Goal: Use online tool/utility

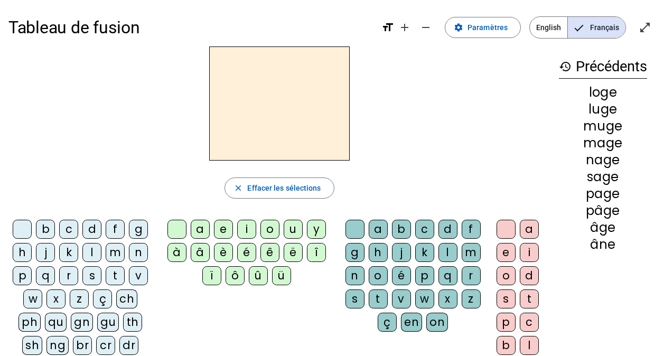
scroll to position [14, 0]
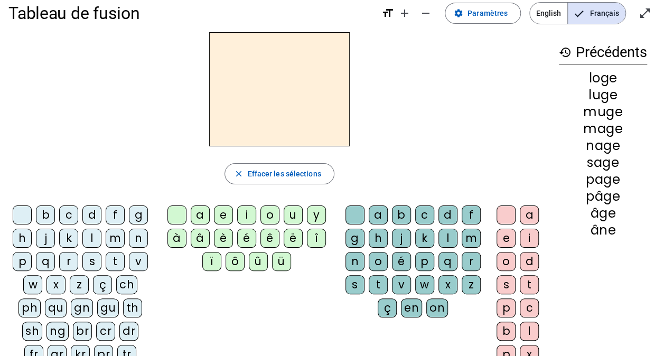
click at [101, 327] on div "cr" at bounding box center [105, 331] width 19 height 19
click at [221, 232] on div "è" at bounding box center [223, 238] width 19 height 19
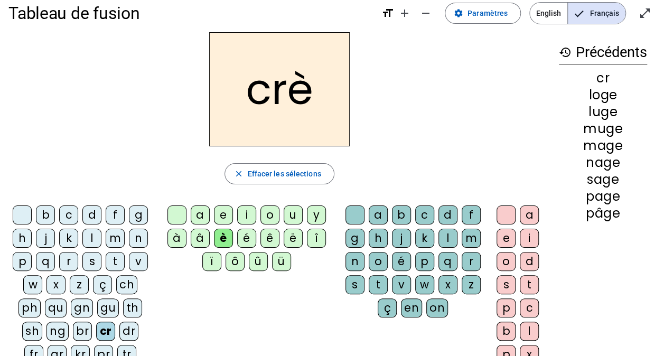
click at [401, 285] on div "v" at bounding box center [401, 284] width 19 height 19
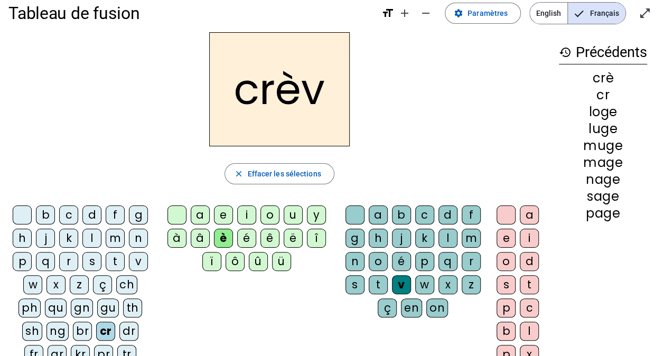
click at [500, 236] on div "e" at bounding box center [506, 238] width 19 height 19
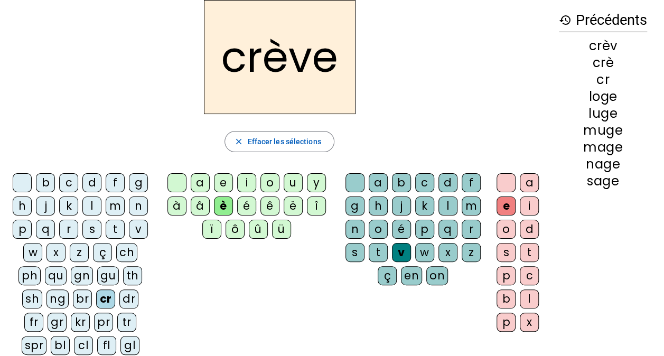
scroll to position [49, 0]
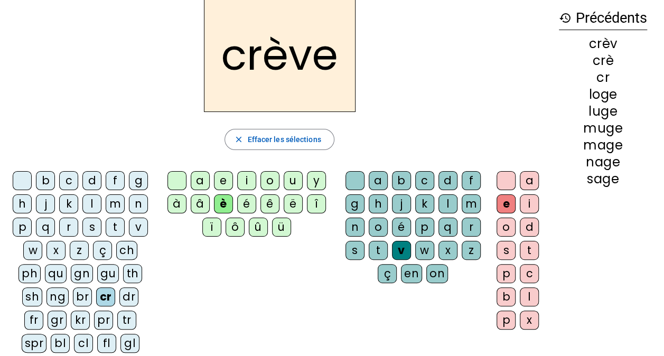
click at [58, 318] on div "gr" at bounding box center [57, 320] width 19 height 19
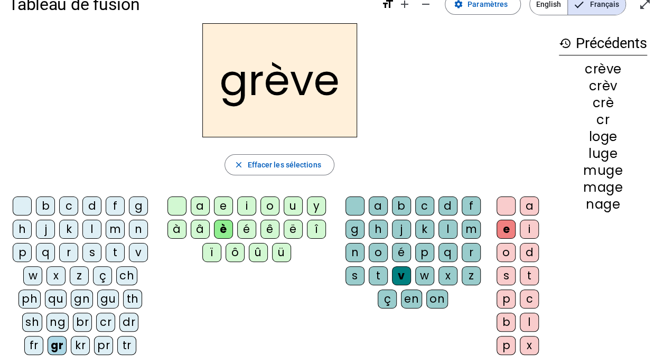
scroll to position [24, 0]
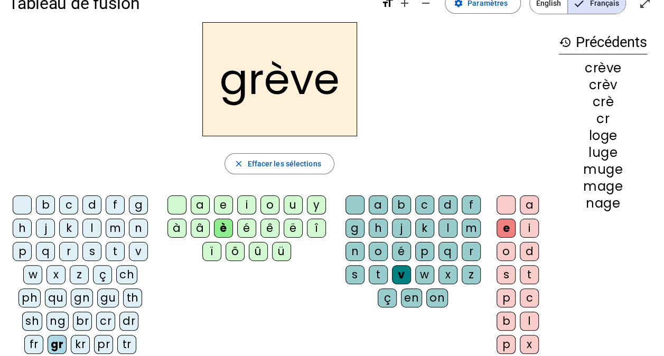
click at [198, 206] on div "a" at bounding box center [200, 205] width 19 height 19
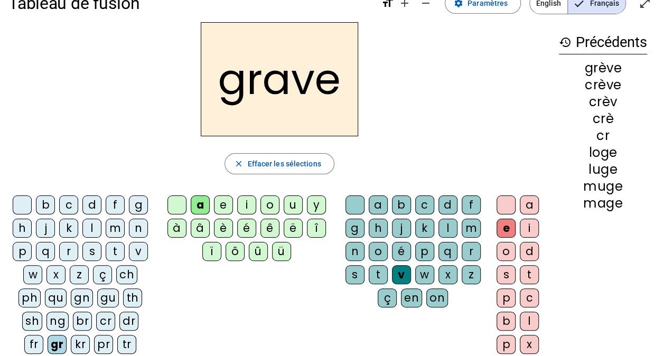
click at [136, 205] on div "g" at bounding box center [138, 205] width 19 height 19
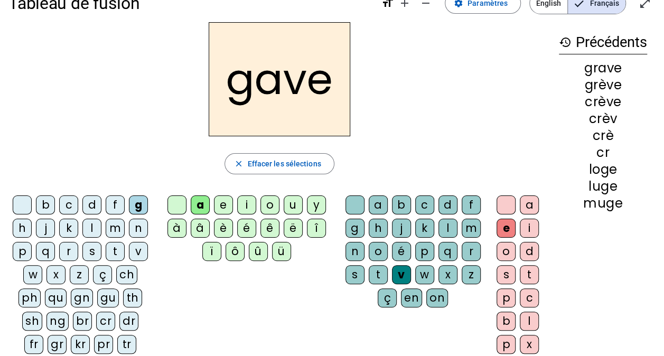
click at [91, 226] on div "l" at bounding box center [91, 228] width 19 height 19
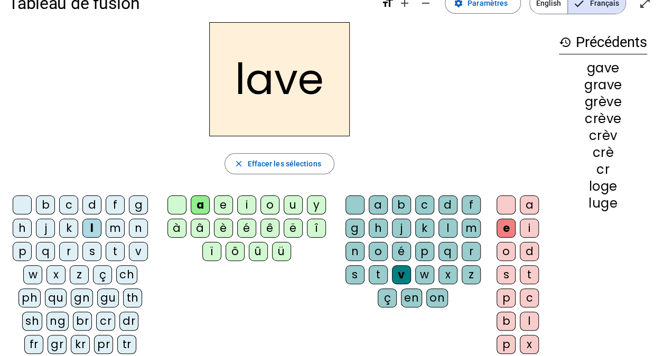
click at [223, 229] on div "è" at bounding box center [223, 228] width 19 height 19
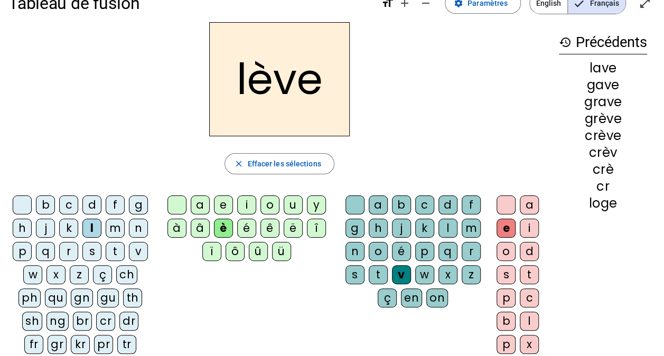
click at [353, 274] on div "s" at bounding box center [355, 274] width 19 height 19
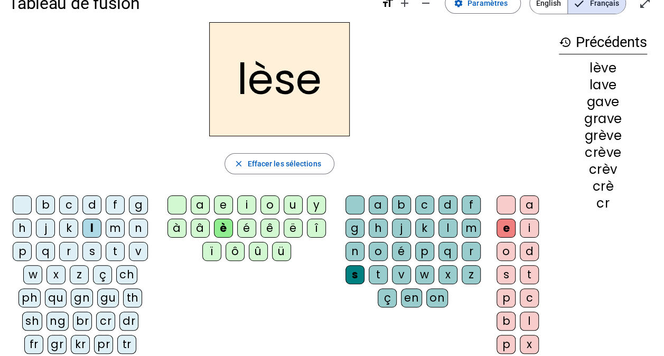
click at [24, 251] on div "p" at bounding box center [22, 251] width 19 height 19
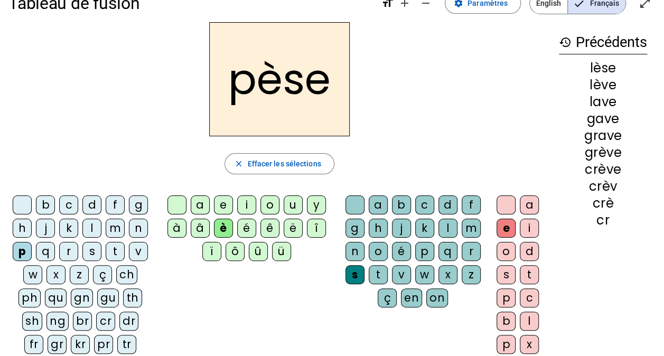
click at [447, 229] on div "l" at bounding box center [448, 228] width 19 height 19
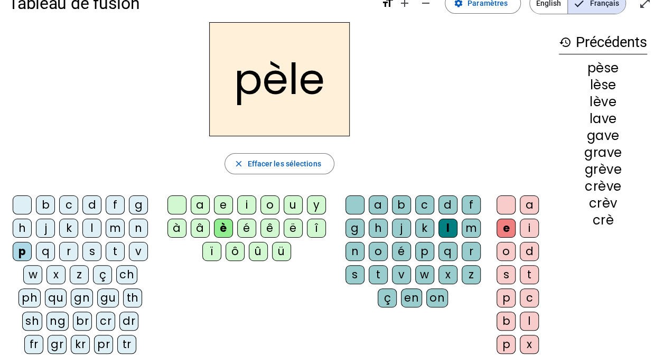
click at [137, 208] on div "g" at bounding box center [138, 205] width 19 height 19
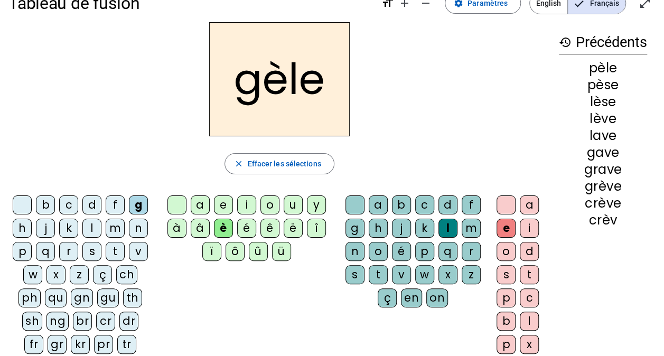
click at [468, 254] on div "r" at bounding box center [471, 251] width 19 height 19
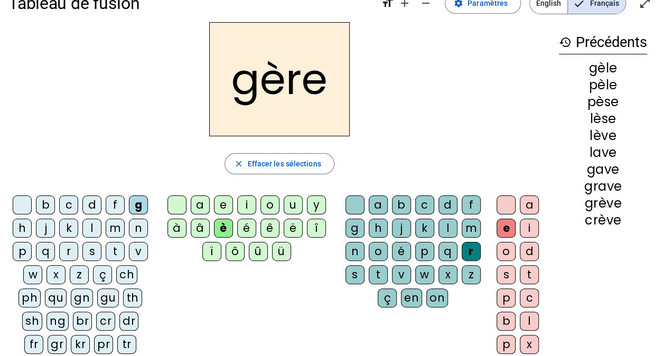
click at [116, 230] on div "m" at bounding box center [115, 228] width 19 height 19
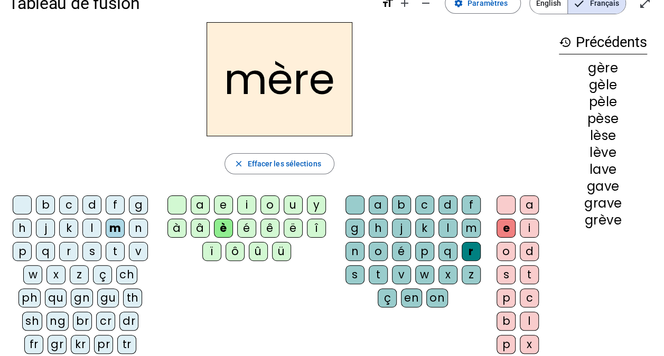
click at [23, 254] on div "p" at bounding box center [22, 251] width 19 height 19
